Goal: Task Accomplishment & Management: Manage account settings

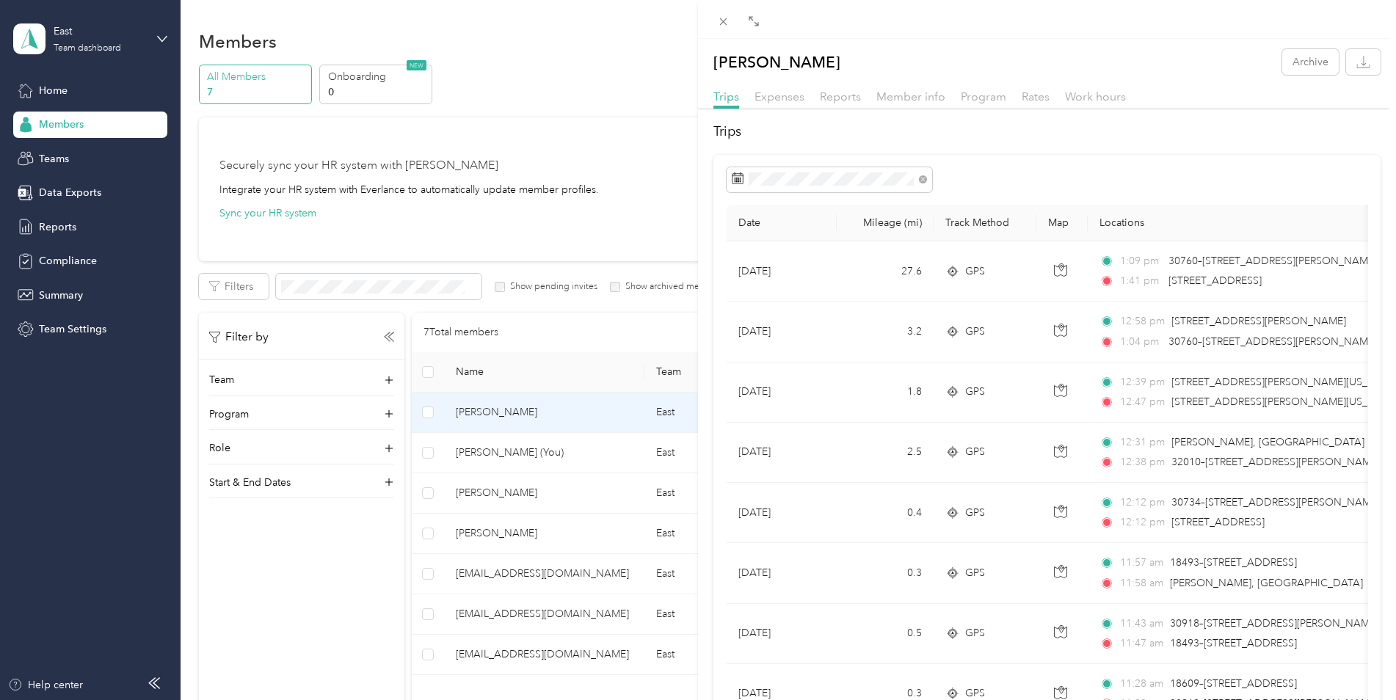
click at [60, 93] on div "[PERSON_NAME] Archive Trips Expenses Reports Member info Program Rates Work hou…" at bounding box center [698, 350] width 1396 height 700
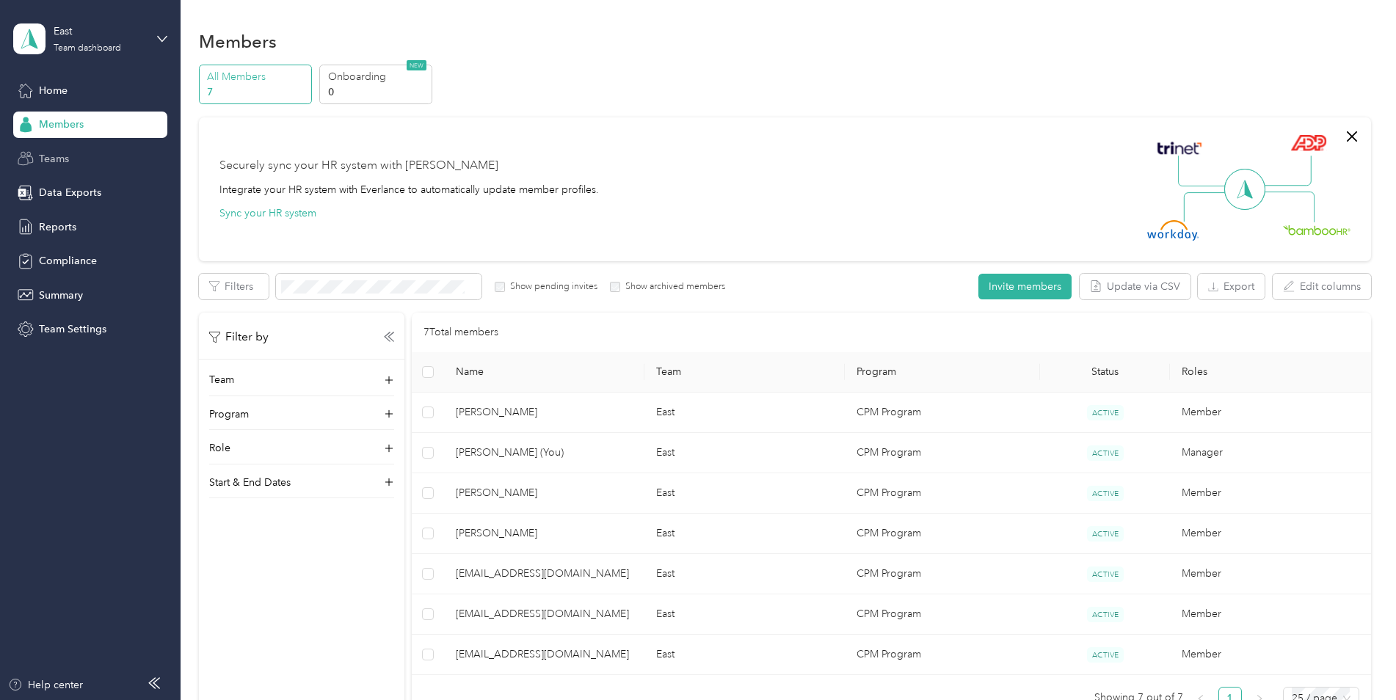
click at [68, 156] on span "Teams" at bounding box center [54, 158] width 30 height 15
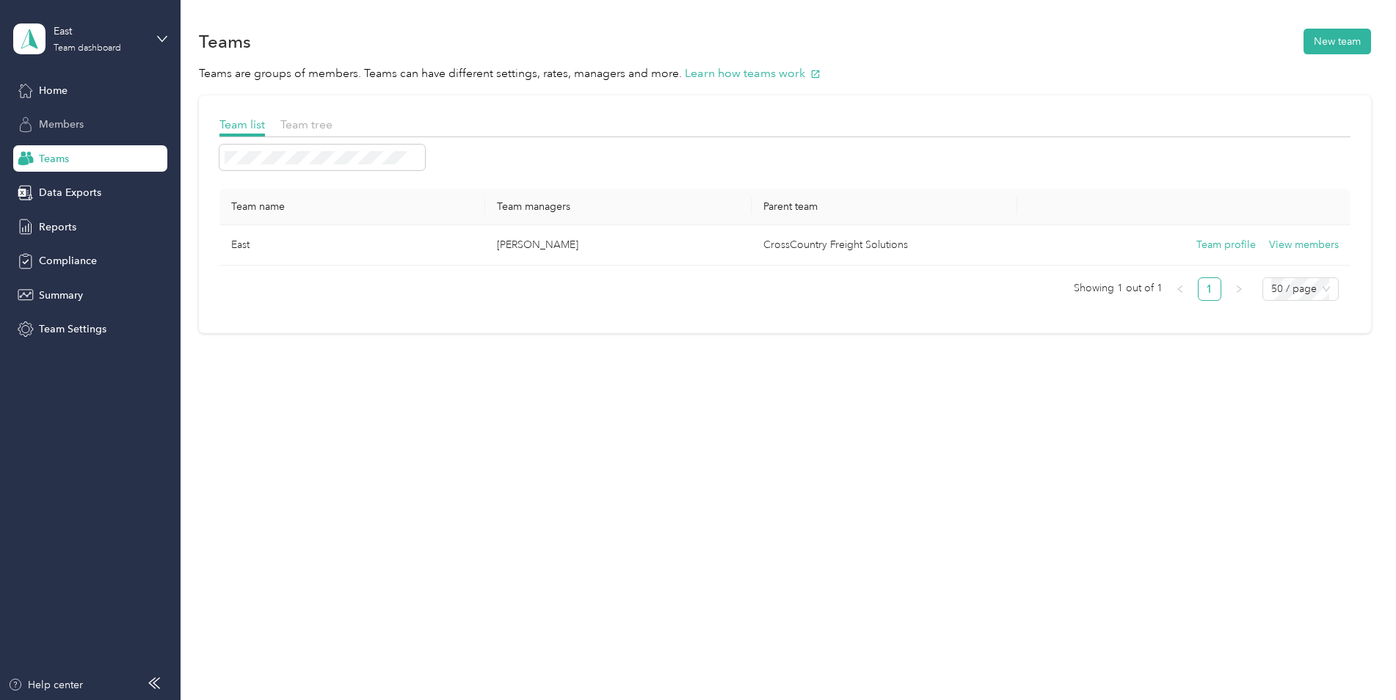
click at [45, 123] on span "Members" at bounding box center [61, 124] width 45 height 15
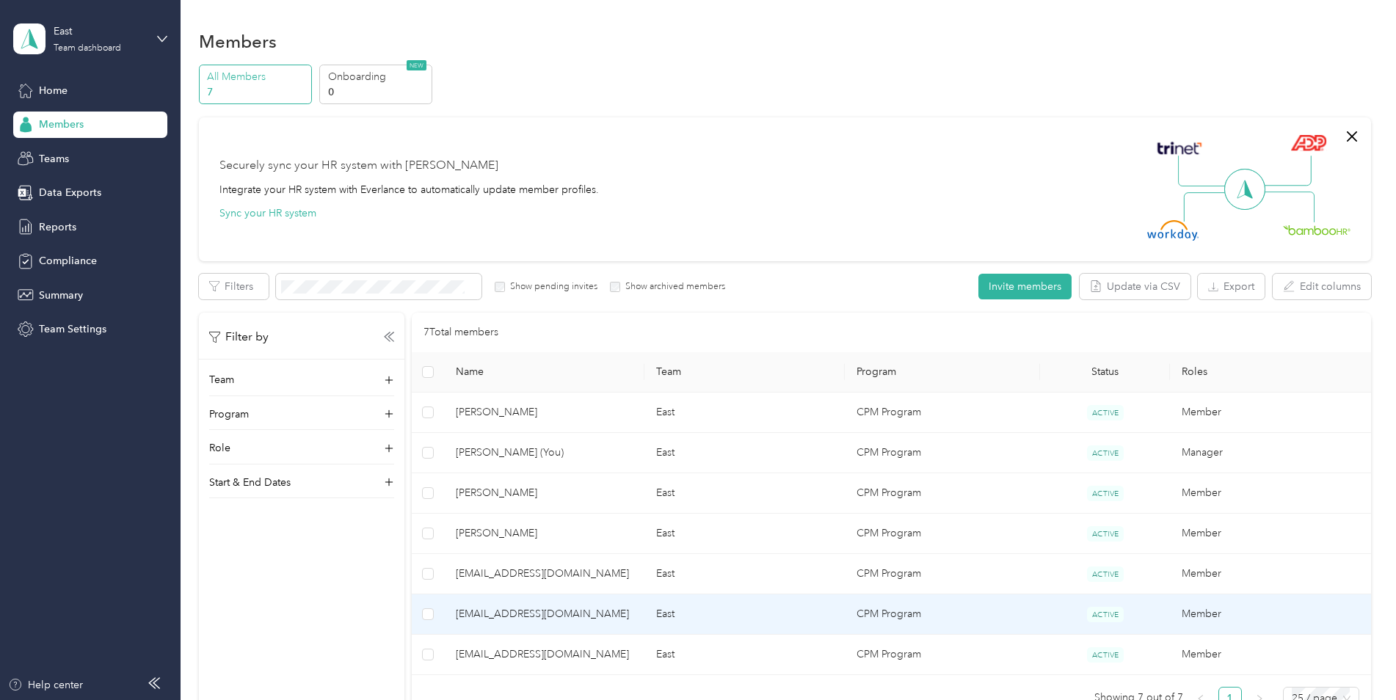
click at [484, 609] on span "[EMAIL_ADDRESS][DOMAIN_NAME]" at bounding box center [544, 614] width 177 height 16
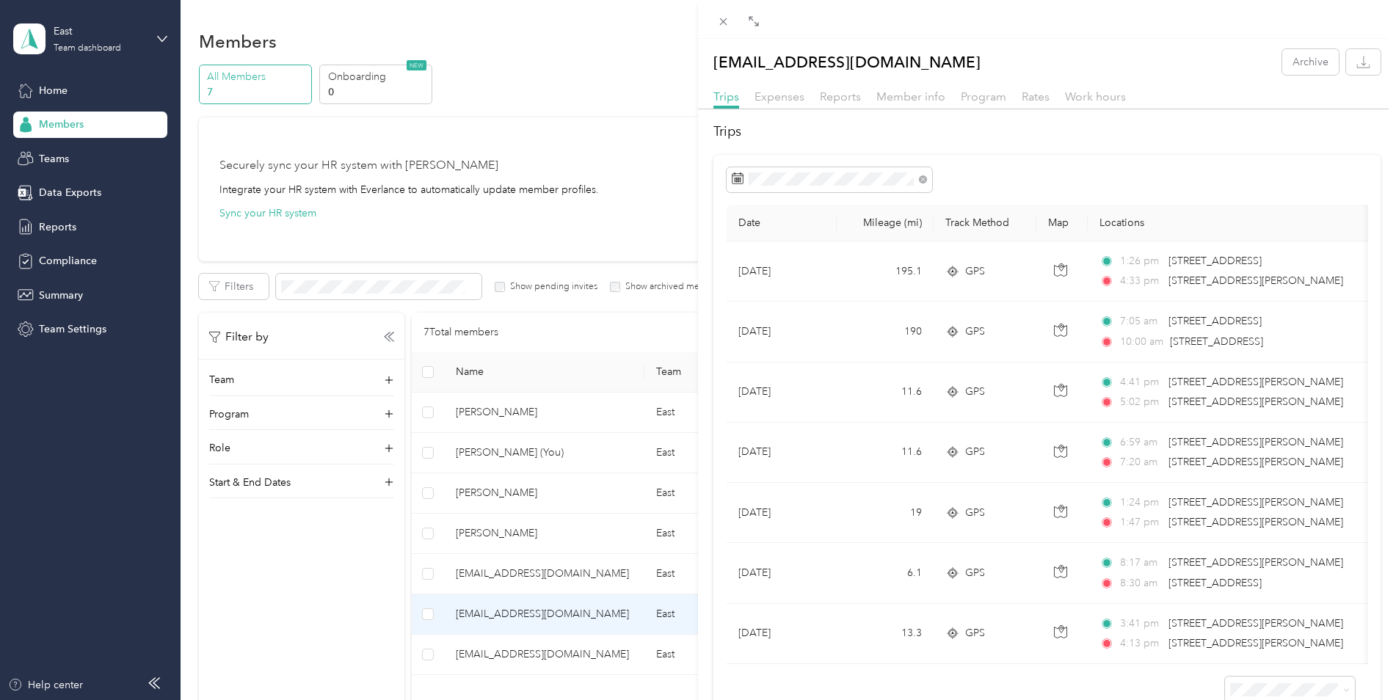
click at [54, 224] on div "[EMAIL_ADDRESS][DOMAIN_NAME] Archive Trips Expenses Reports Member info Program…" at bounding box center [698, 350] width 1396 height 700
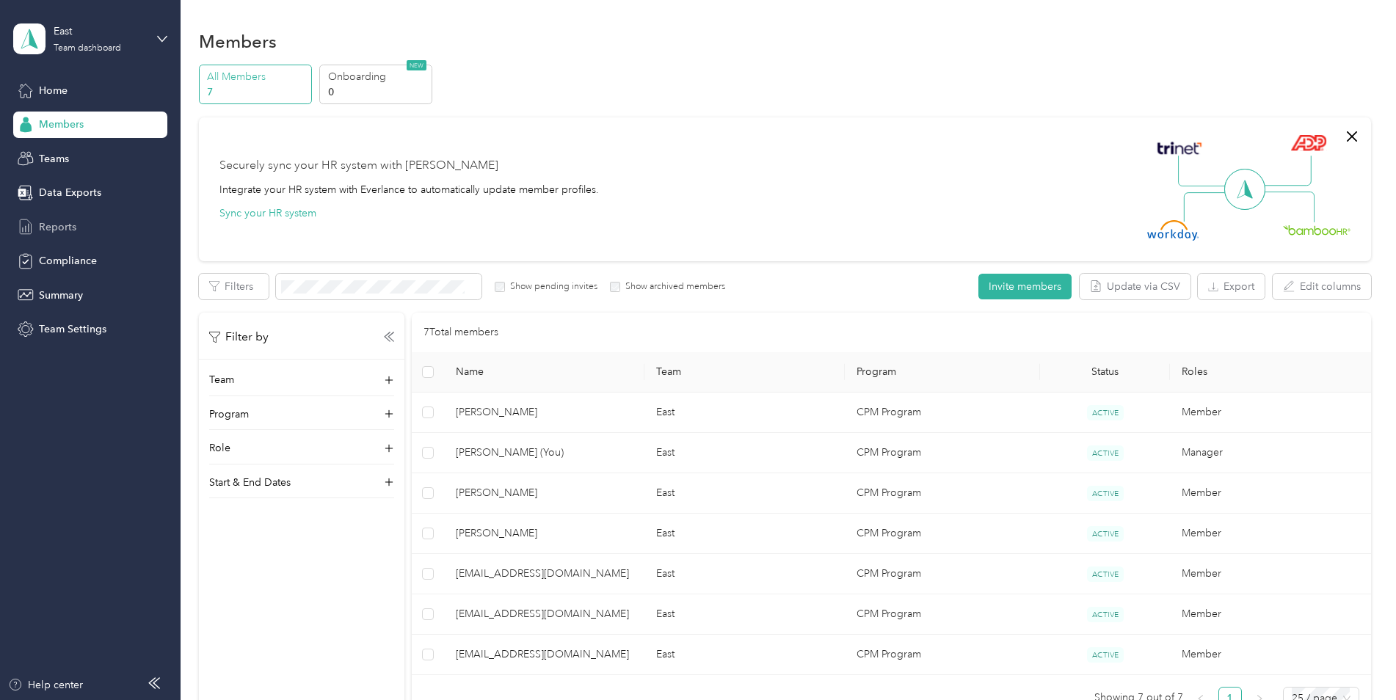
click at [59, 228] on span "Reports" at bounding box center [57, 226] width 37 height 15
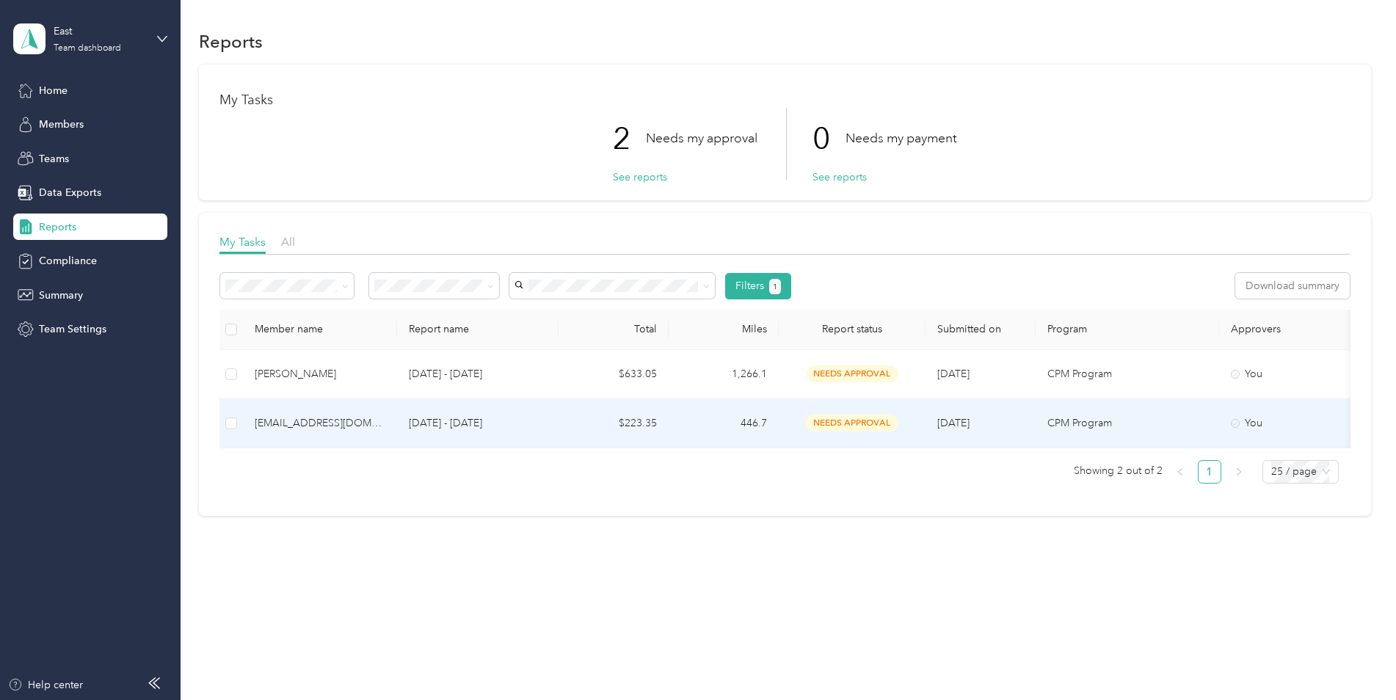
click at [856, 424] on span "needs approval" at bounding box center [852, 423] width 92 height 17
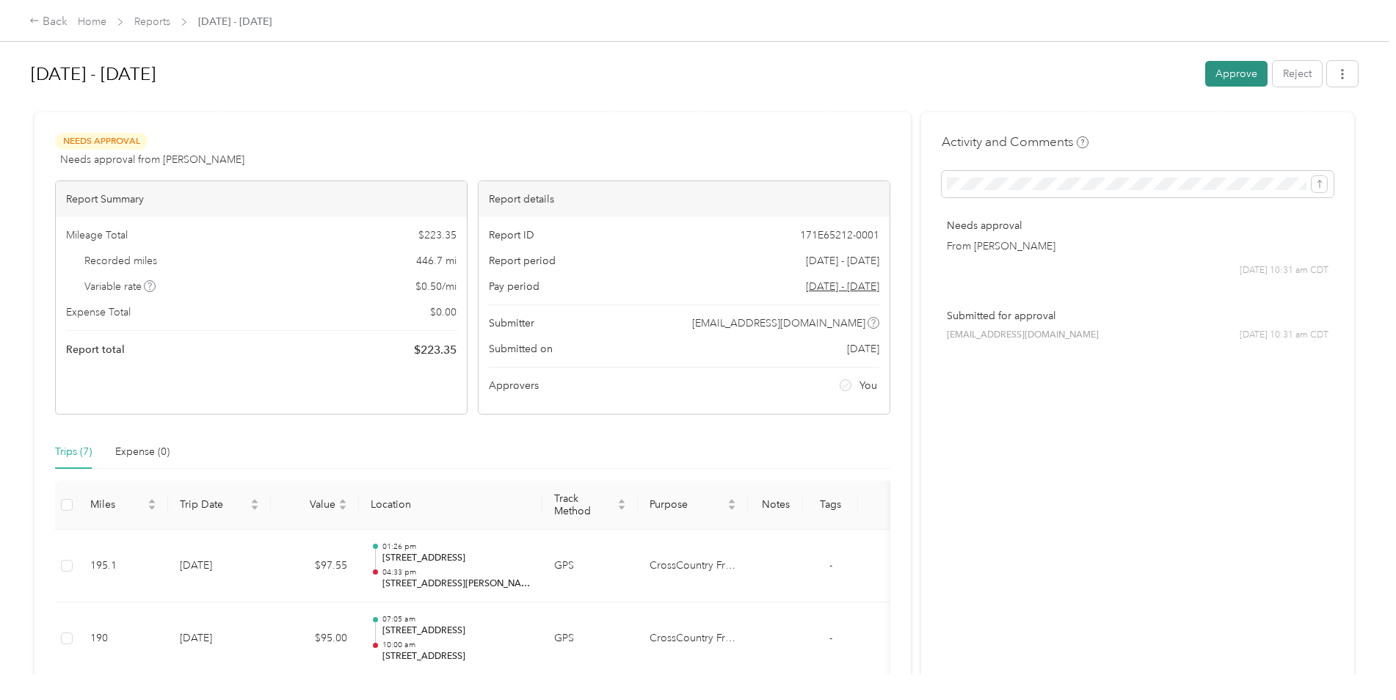
click at [1226, 73] on button "Approve" at bounding box center [1236, 74] width 62 height 26
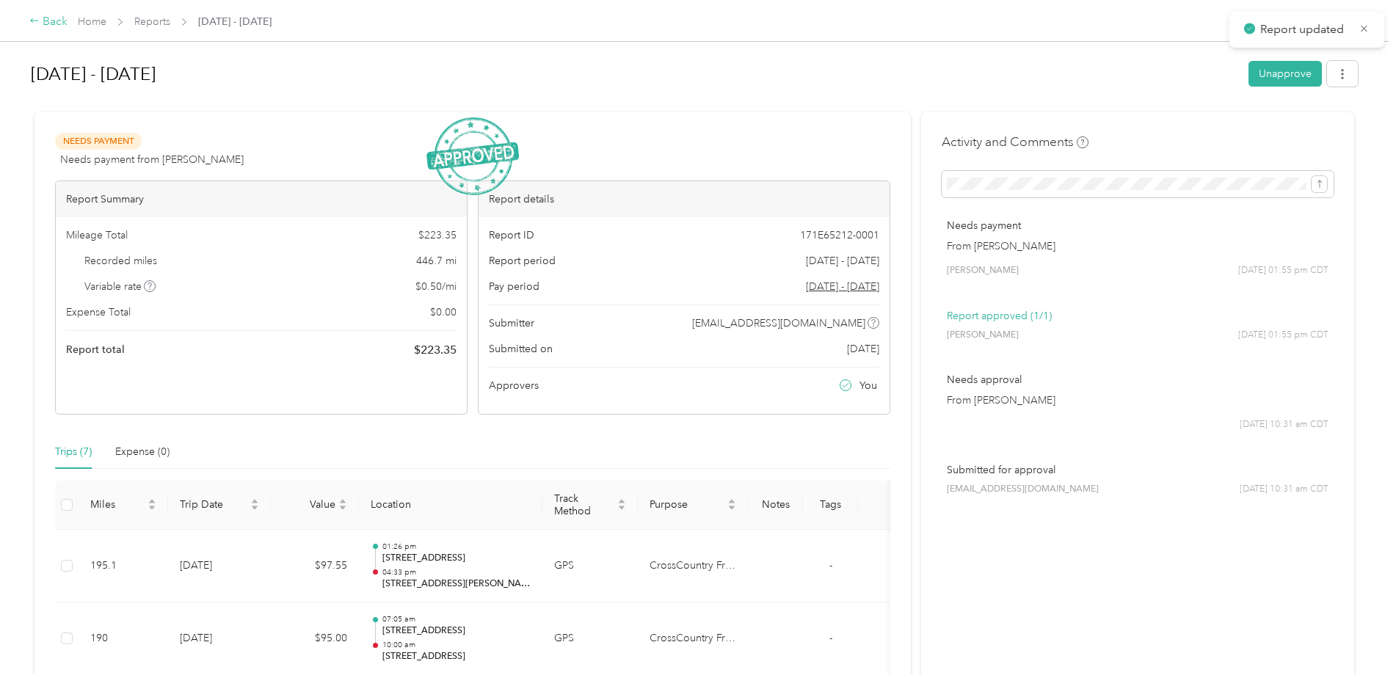
click at [35, 17] on icon at bounding box center [34, 20] width 10 height 10
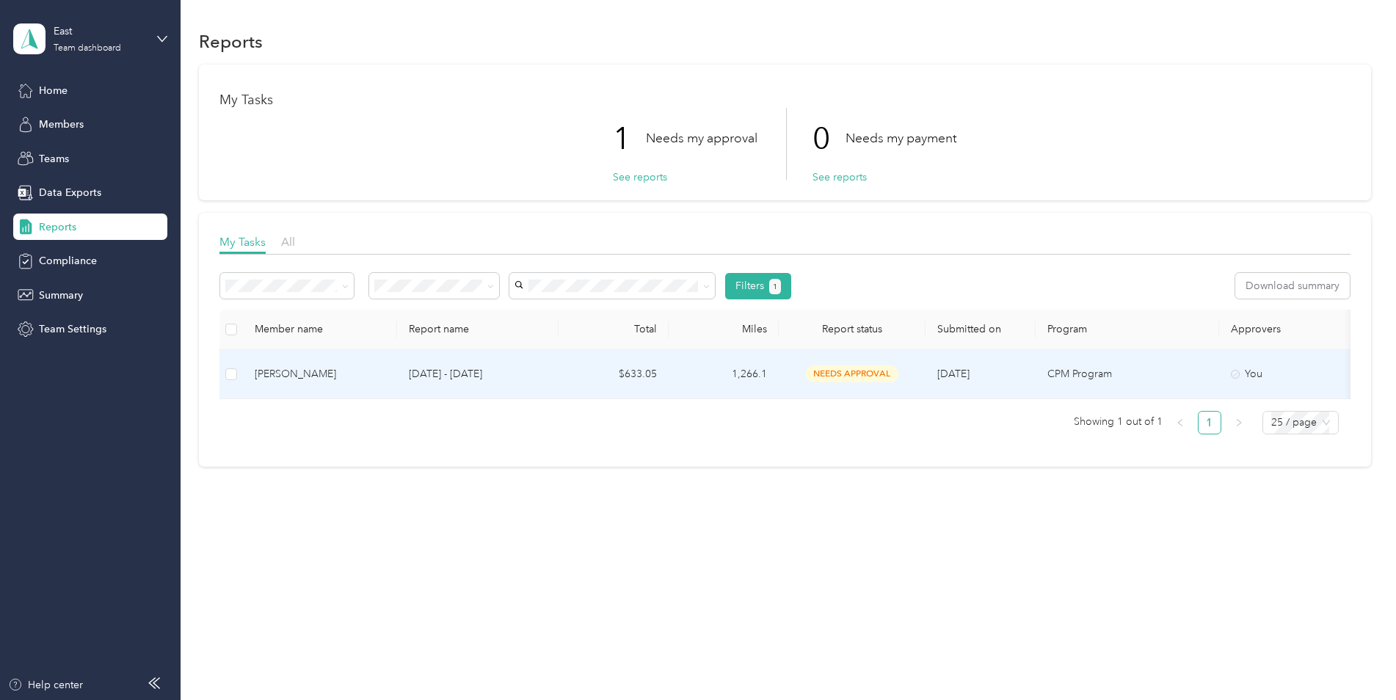
click at [863, 371] on span "needs approval" at bounding box center [852, 373] width 92 height 17
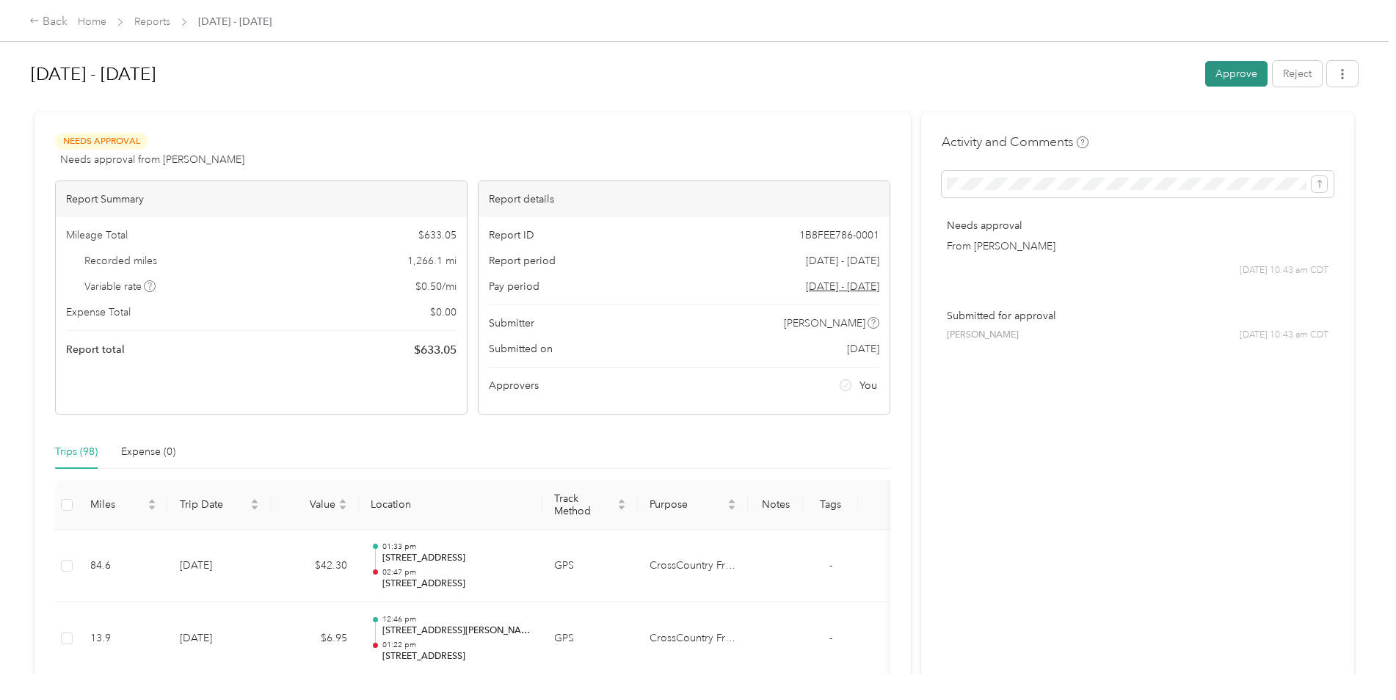
click at [1219, 71] on button "Approve" at bounding box center [1236, 74] width 62 height 26
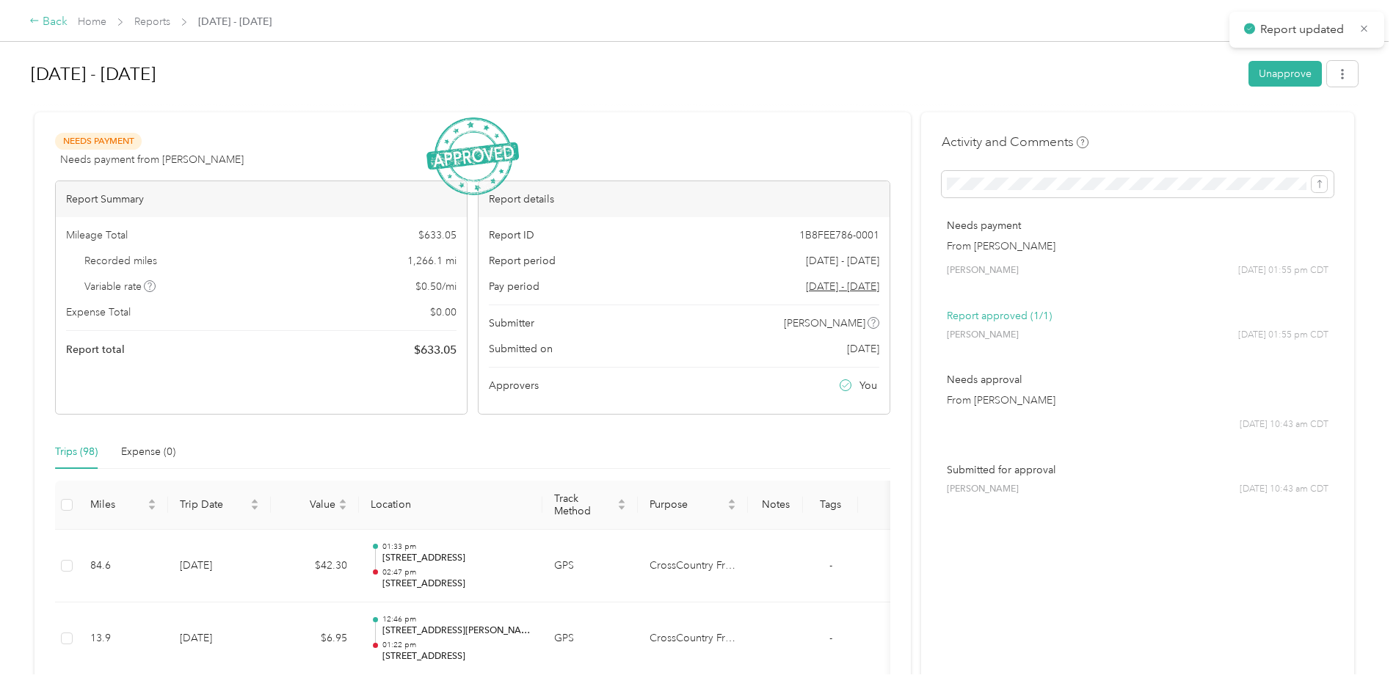
click at [35, 23] on icon at bounding box center [34, 20] width 10 height 10
